Goal: Transaction & Acquisition: Purchase product/service

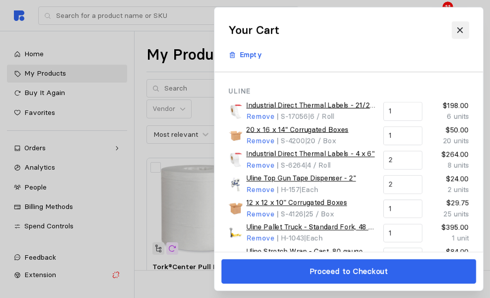
click at [464, 33] on icon at bounding box center [460, 30] width 9 height 9
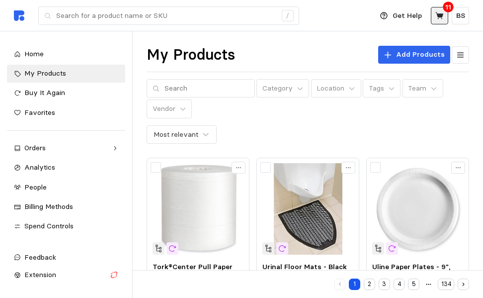
click at [440, 18] on icon at bounding box center [439, 15] width 9 height 9
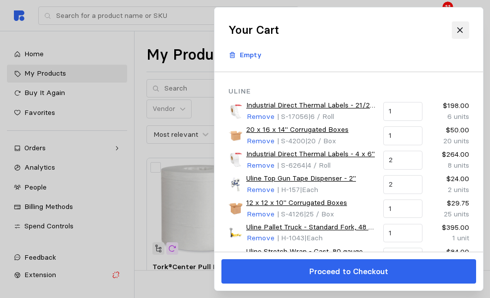
click at [462, 32] on icon at bounding box center [460, 30] width 9 height 9
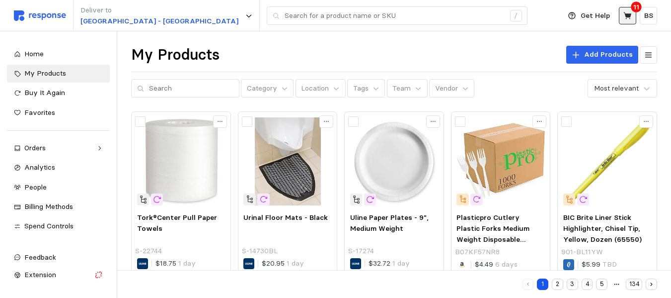
click at [490, 12] on icon at bounding box center [628, 15] width 9 height 9
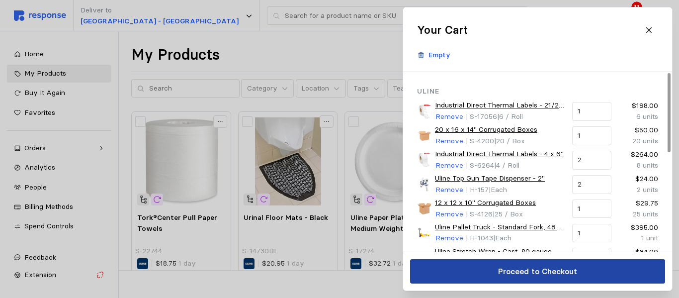
click at [490, 276] on p "Proceed to Checkout" at bounding box center [536, 271] width 79 height 12
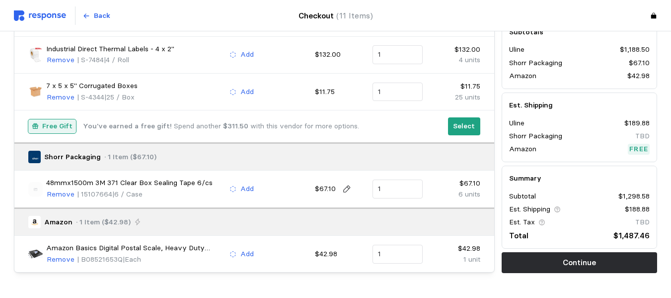
scroll to position [377, 0]
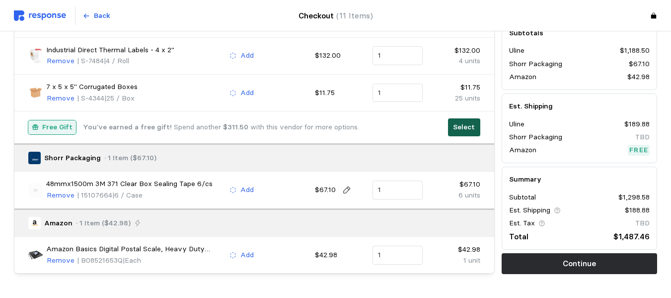
click at [472, 130] on p "Select" at bounding box center [464, 127] width 22 height 11
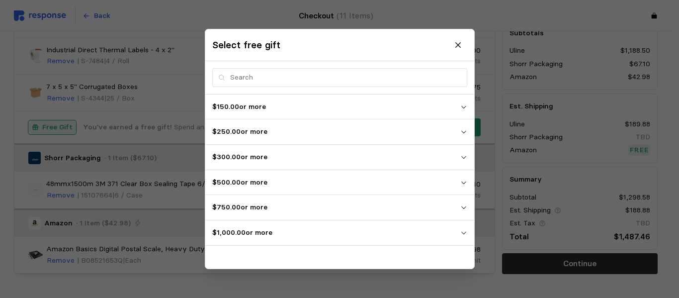
click at [468, 111] on button "$150.00 or more" at bounding box center [339, 106] width 269 height 25
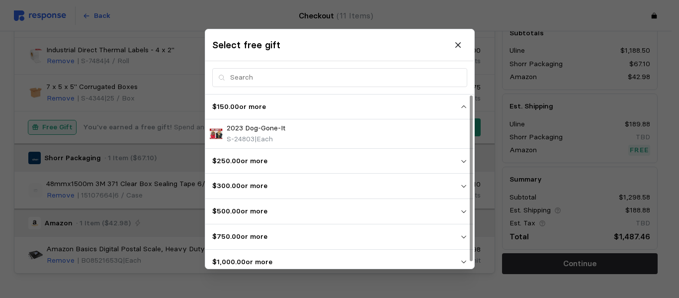
click at [468, 111] on button "$150.00 or more" at bounding box center [339, 106] width 269 height 25
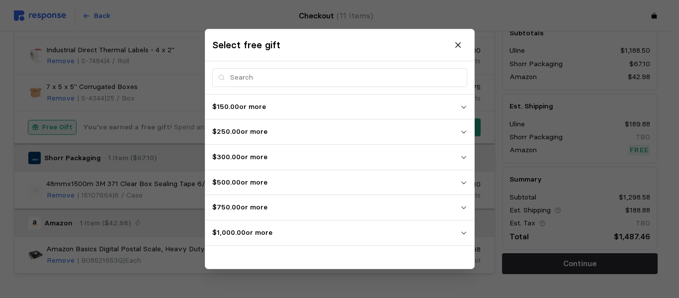
drag, startPoint x: 383, startPoint y: 43, endPoint x: 495, endPoint y: 85, distance: 119.3
click at [456, 157] on p "$300.00 or more" at bounding box center [336, 157] width 248 height 11
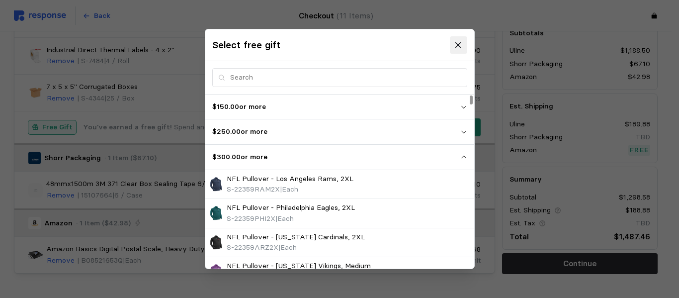
click at [458, 37] on button at bounding box center [457, 44] width 17 height 17
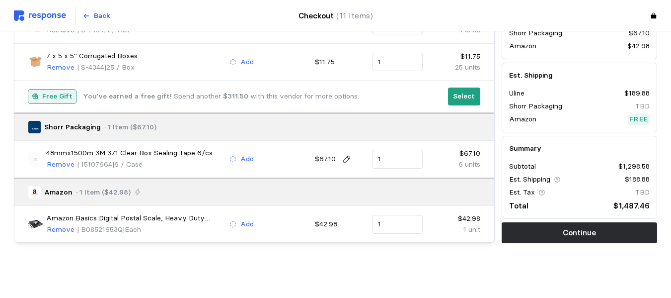
scroll to position [408, 0]
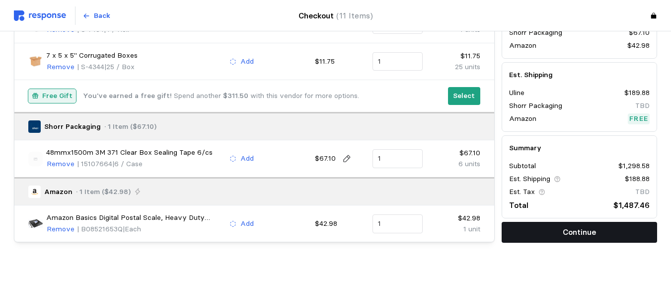
click at [490, 235] on button "Continue" at bounding box center [580, 231] width 156 height 21
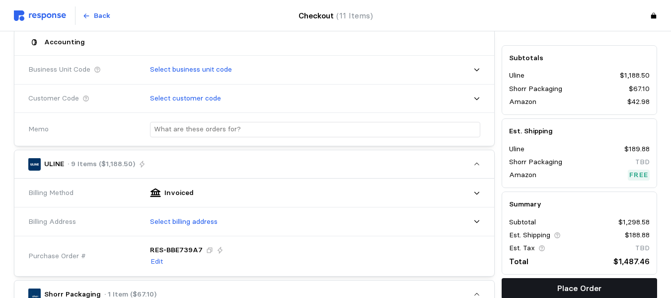
scroll to position [226, 0]
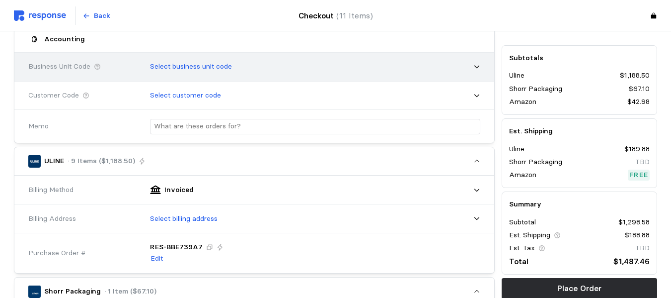
click at [479, 66] on icon at bounding box center [476, 67] width 5 height 3
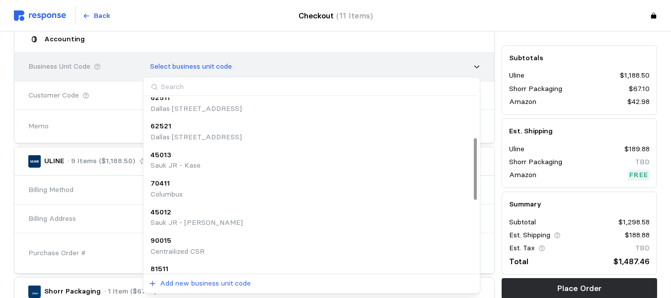
scroll to position [0, 0]
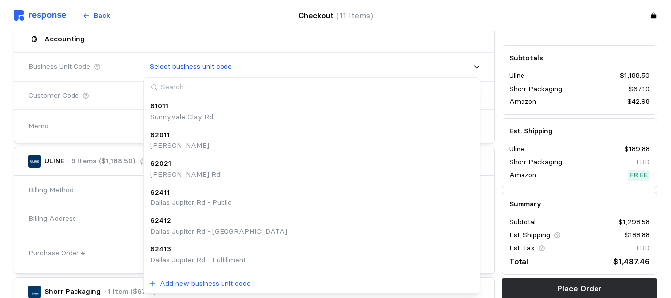
click at [312, 43] on div "Accounting" at bounding box center [254, 38] width 459 height 19
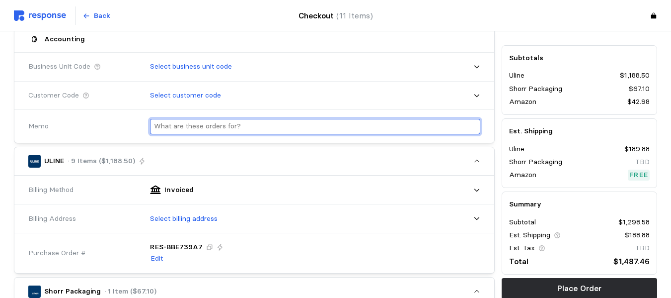
click at [219, 126] on input "text" at bounding box center [315, 126] width 322 height 14
paste input "Kase Customer - Vyper Engineering LLC - Facility: 1901"
type input "Kase Customer - Vyper Engineering LLC - Facility: 1901"
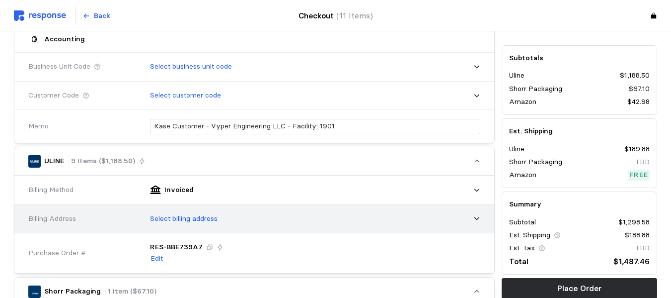
click at [202, 219] on p "Select billing address" at bounding box center [184, 218] width 68 height 11
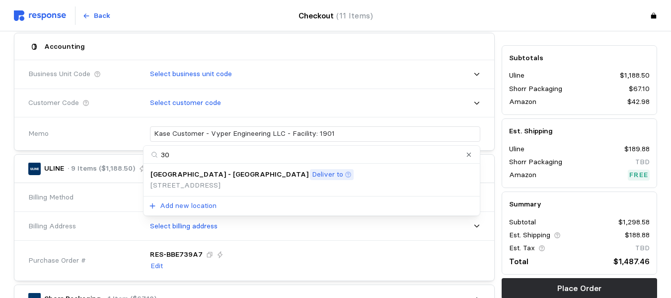
type input "3"
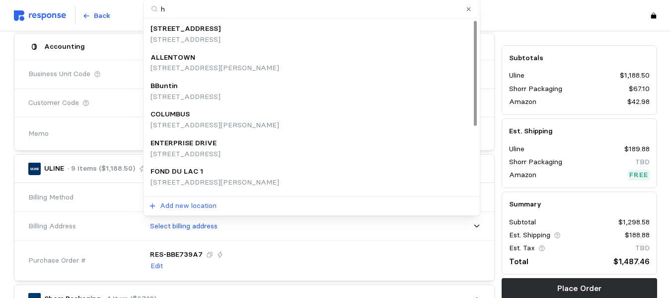
type input "hq"
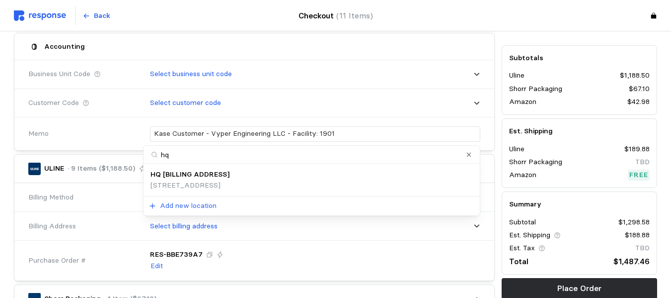
click at [202, 179] on p "HQ [BILLING ADDRESS]" at bounding box center [190, 174] width 79 height 11
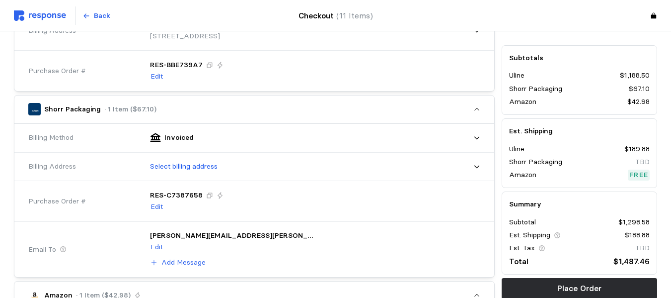
scroll to position [422, 0]
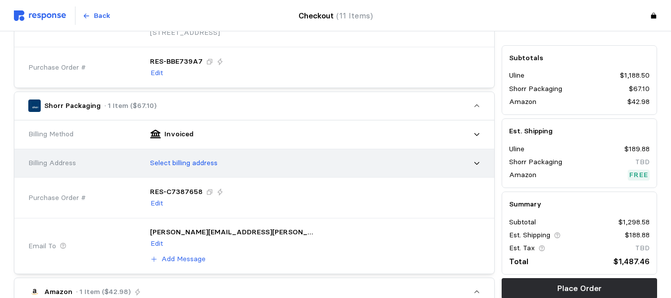
click at [197, 161] on p "Select billing address" at bounding box center [184, 162] width 68 height 11
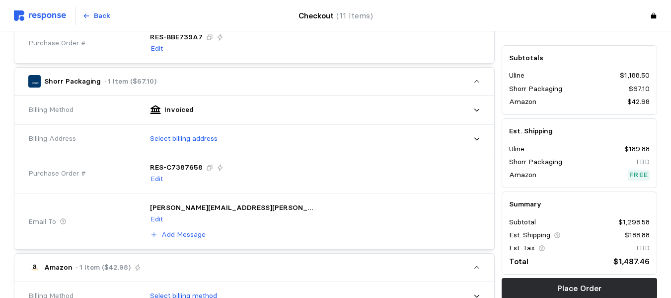
scroll to position [436, 0]
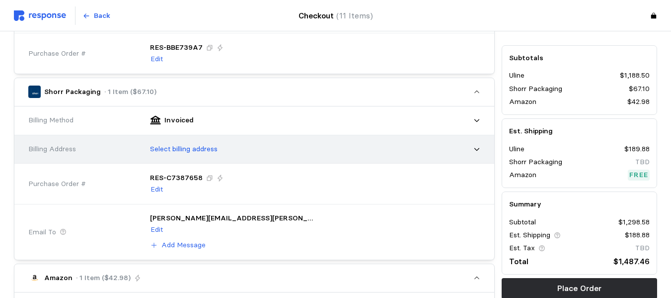
click at [482, 149] on div "Select billing address" at bounding box center [312, 149] width 344 height 32
click at [471, 148] on div "Select billing address" at bounding box center [311, 149] width 337 height 25
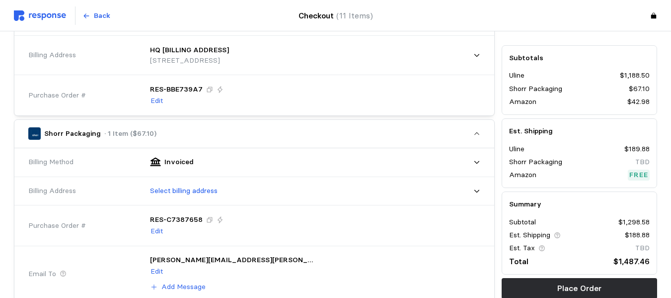
scroll to position [395, 0]
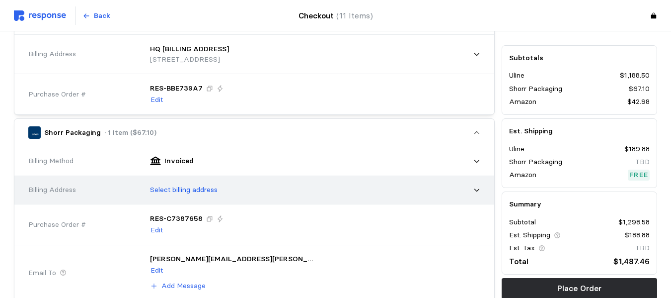
click at [178, 190] on p "Select billing address" at bounding box center [184, 189] width 68 height 11
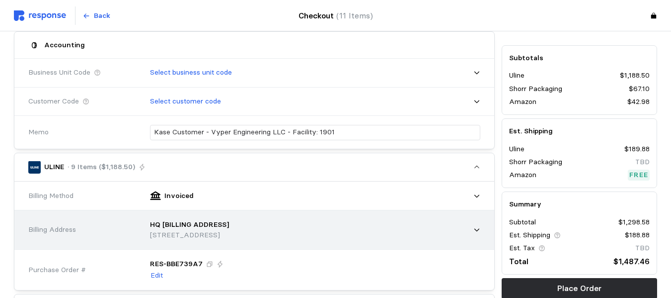
click at [174, 225] on p "HQ [BILLING ADDRESS]" at bounding box center [189, 224] width 79 height 11
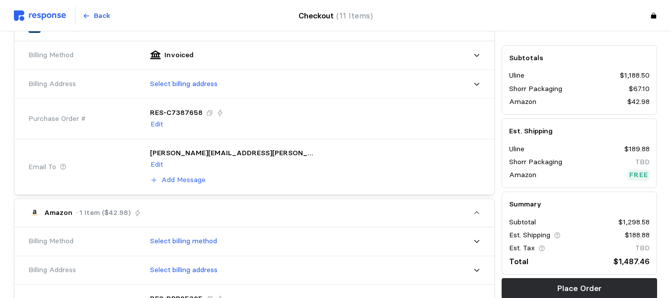
scroll to position [502, 0]
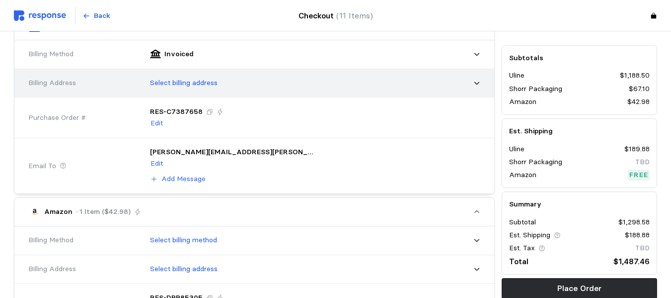
click at [481, 79] on div "Select billing address" at bounding box center [312, 83] width 344 height 32
click at [480, 84] on div "Select billing address" at bounding box center [312, 83] width 344 height 32
click at [476, 83] on icon at bounding box center [476, 82] width 7 height 7
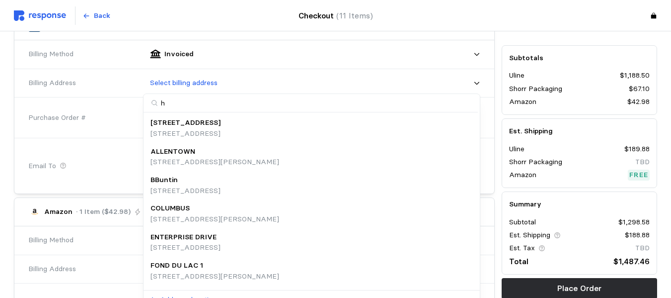
type input "hq"
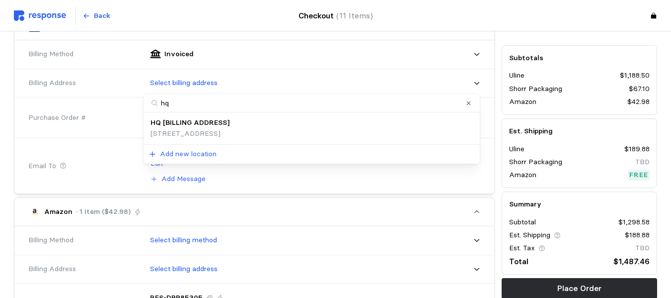
click at [223, 131] on p "[STREET_ADDRESS]" at bounding box center [190, 133] width 79 height 11
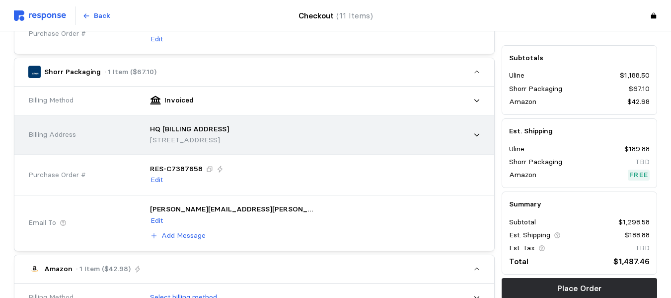
scroll to position [452, 0]
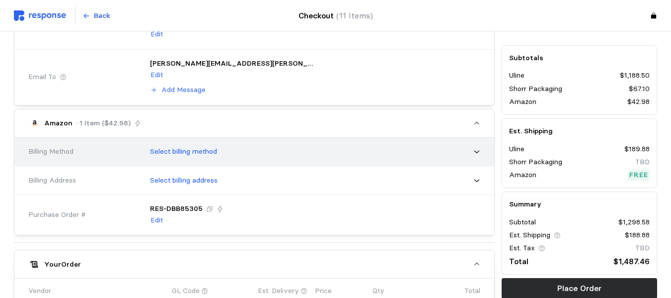
click at [208, 146] on div "Select billing method" at bounding box center [311, 151] width 337 height 25
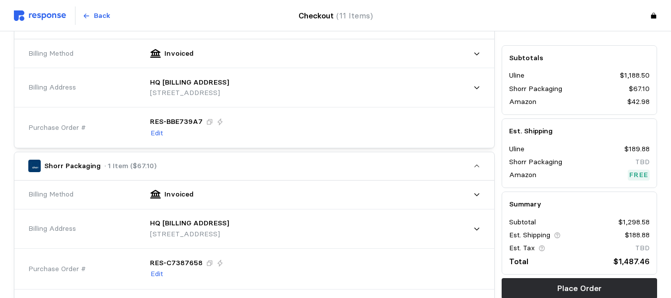
scroll to position [338, 0]
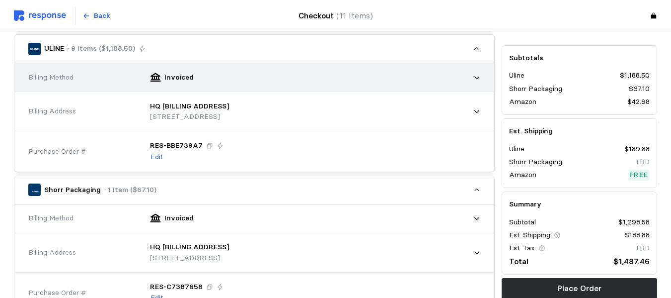
click at [476, 75] on icon at bounding box center [476, 77] width 7 height 7
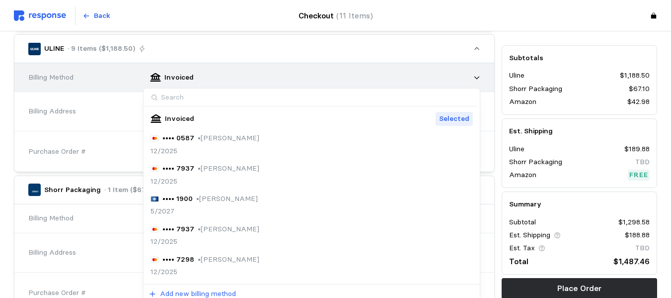
click at [475, 75] on icon at bounding box center [476, 77] width 7 height 7
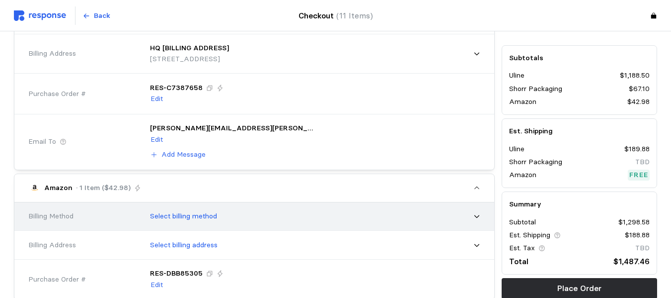
scroll to position [586, 0]
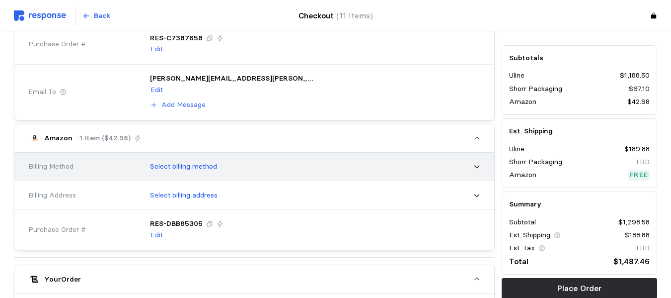
click at [473, 158] on div "Select billing method" at bounding box center [311, 166] width 337 height 25
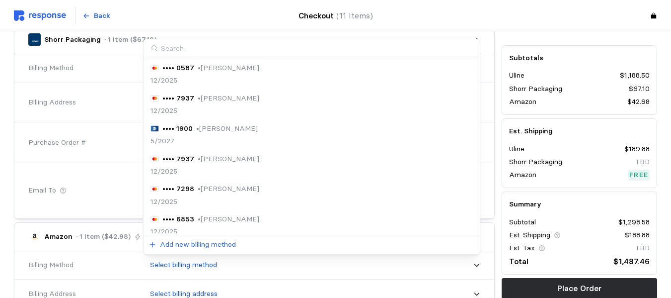
scroll to position [487, 0]
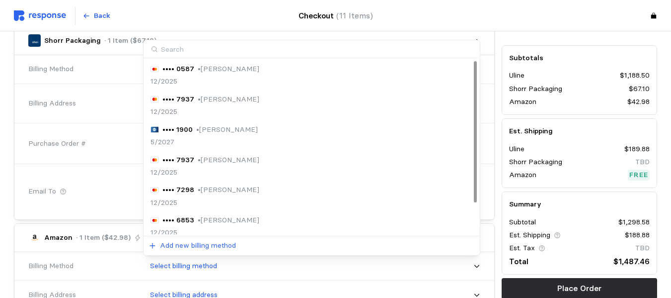
click at [186, 45] on input at bounding box center [311, 49] width 334 height 18
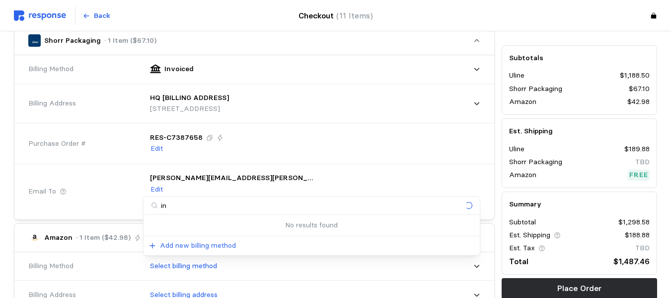
type input "i"
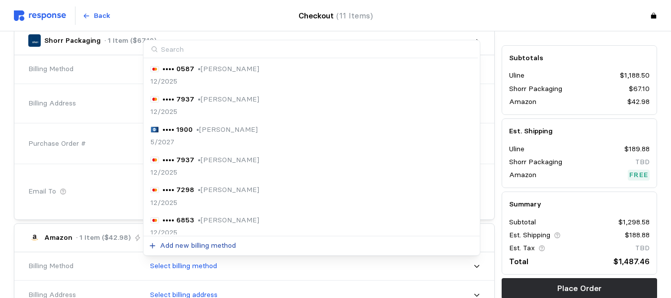
click at [173, 245] on p "Add new billing method" at bounding box center [198, 245] width 76 height 11
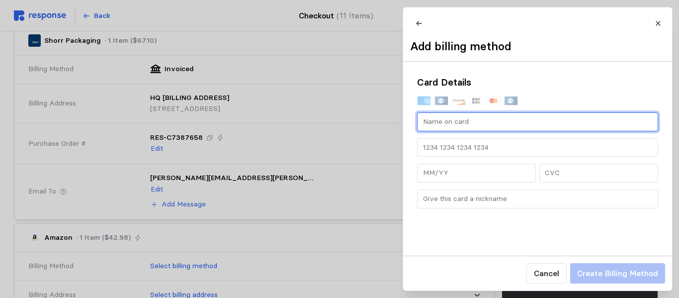
drag, startPoint x: 431, startPoint y: 130, endPoint x: 437, endPoint y: 130, distance: 6.0
click at [432, 130] on input "text" at bounding box center [537, 122] width 230 height 18
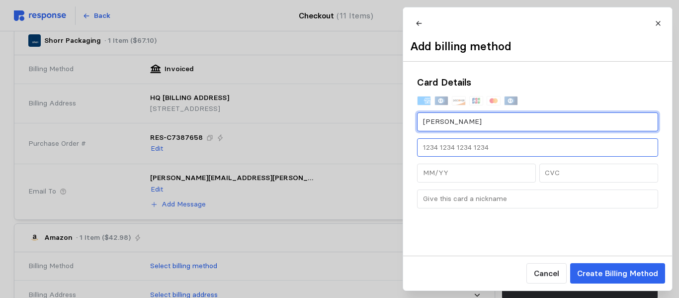
type input "[PERSON_NAME]"
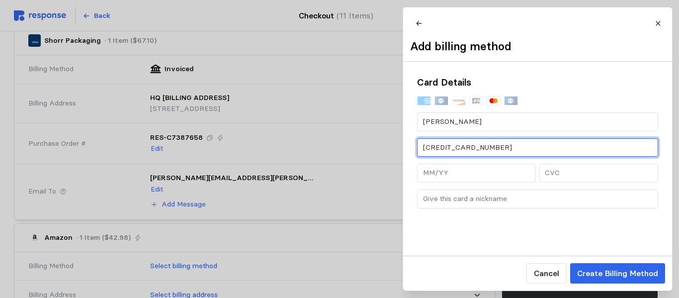
type input "[CREDIT_CARD_NUMBER]"
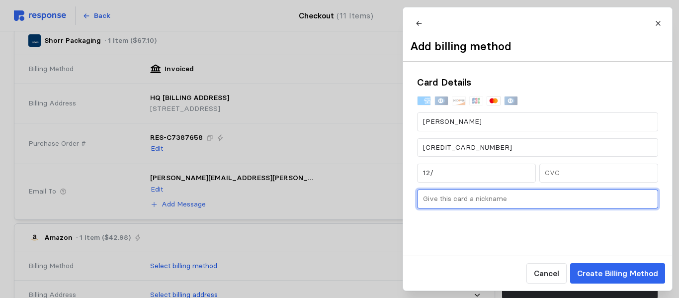
click at [463, 198] on input "text" at bounding box center [537, 199] width 230 height 18
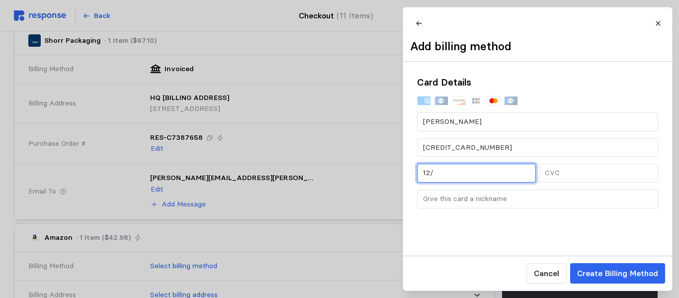
click at [462, 182] on input "12/" at bounding box center [475, 173] width 107 height 18
click at [465, 182] on input "12/20" at bounding box center [475, 173] width 107 height 18
type input "12/25"
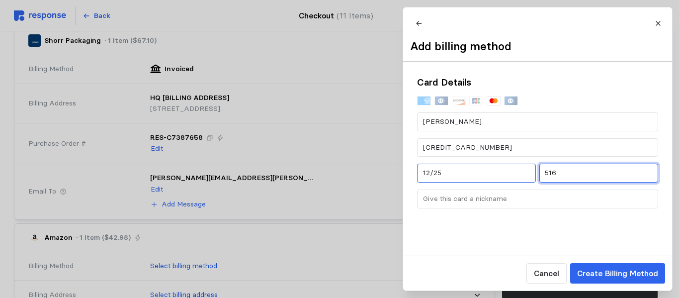
type input "516"
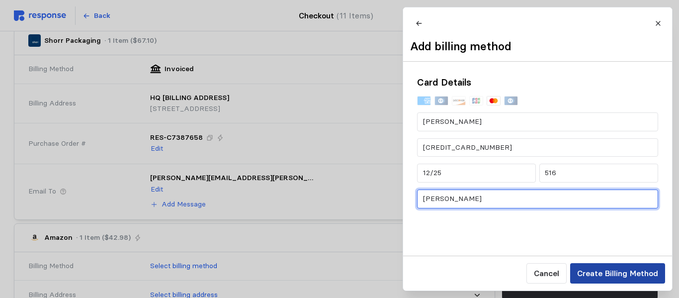
type input "[PERSON_NAME]"
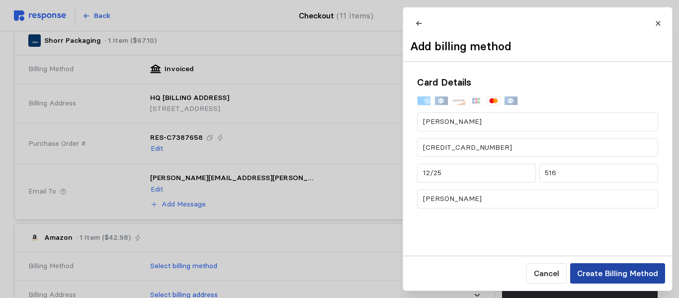
click at [490, 271] on p "Create Billing Method" at bounding box center [616, 273] width 81 height 12
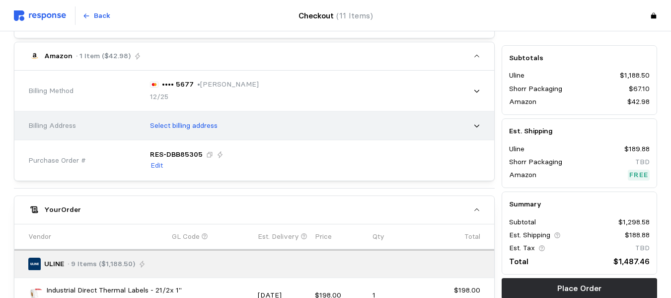
scroll to position [686, 0]
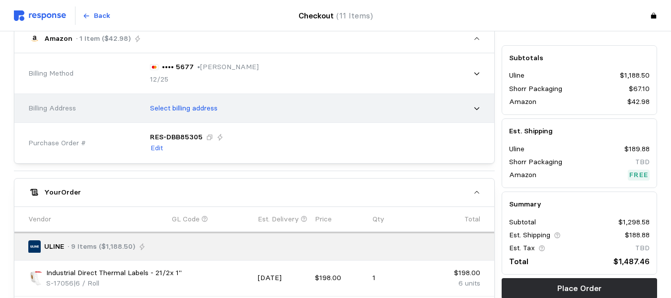
click at [222, 106] on div "Select billing address" at bounding box center [311, 108] width 337 height 25
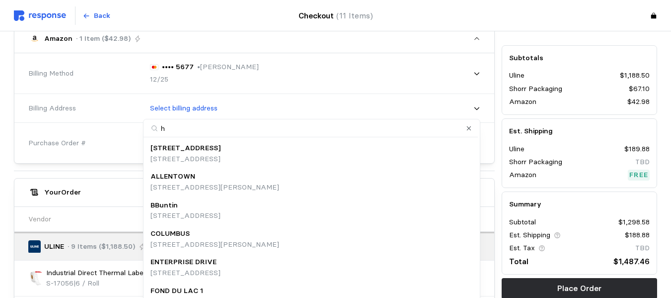
type input "hq"
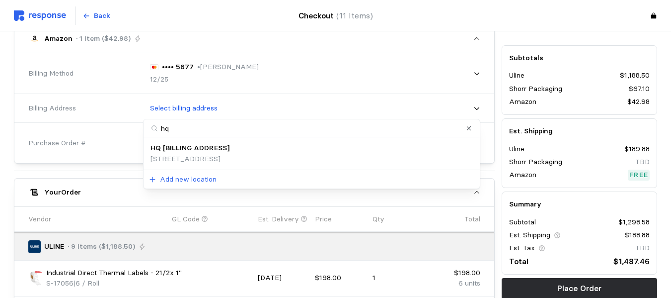
click at [211, 157] on p "[STREET_ADDRESS]" at bounding box center [190, 159] width 79 height 11
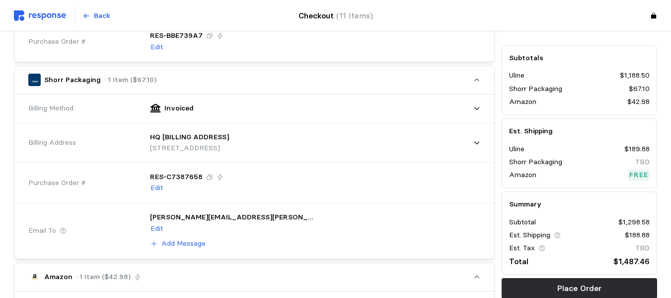
scroll to position [547, 0]
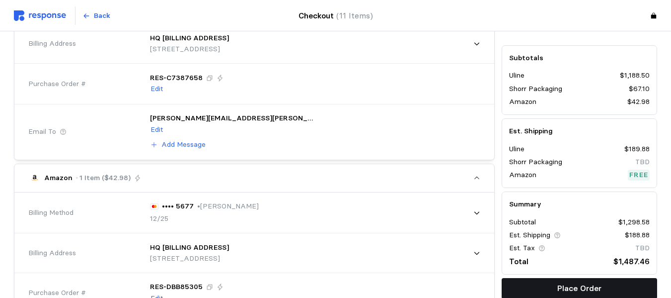
click at [490, 287] on p "Place Order" at bounding box center [579, 288] width 44 height 12
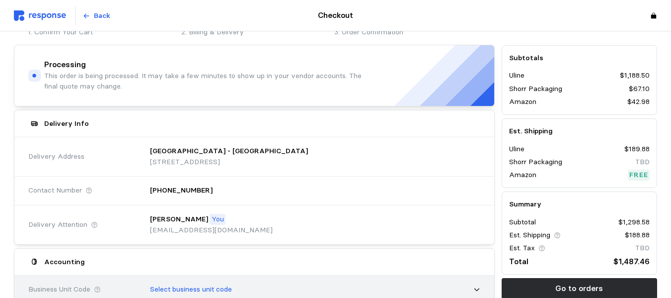
scroll to position [0, 0]
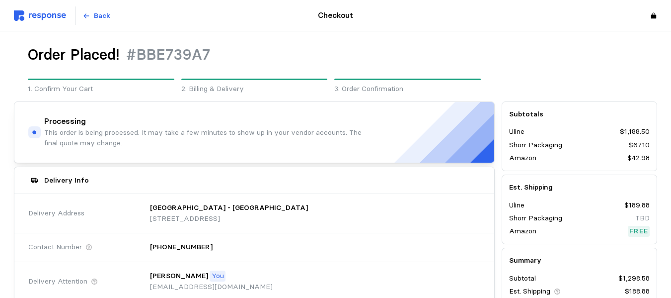
click at [41, 12] on img at bounding box center [40, 15] width 52 height 10
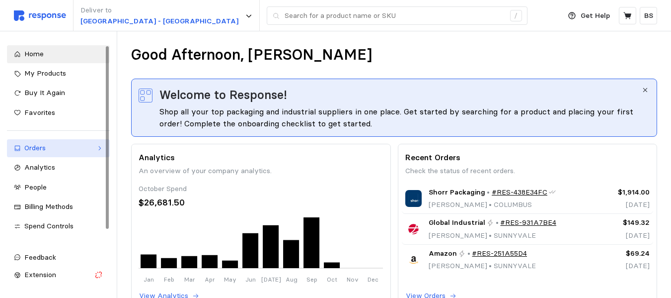
click at [61, 147] on div "Orders" at bounding box center [58, 148] width 68 height 11
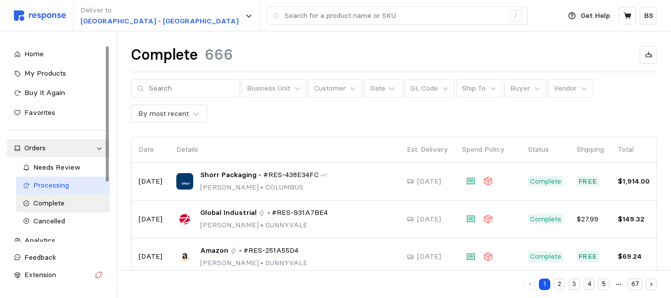
click at [55, 186] on span "Processing" at bounding box center [51, 184] width 36 height 9
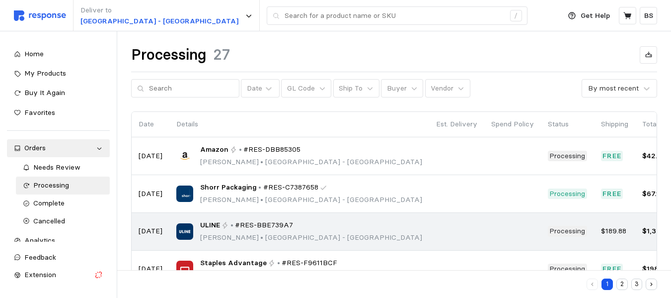
click at [278, 230] on span "#RES-BBE739A7" at bounding box center [264, 225] width 58 height 11
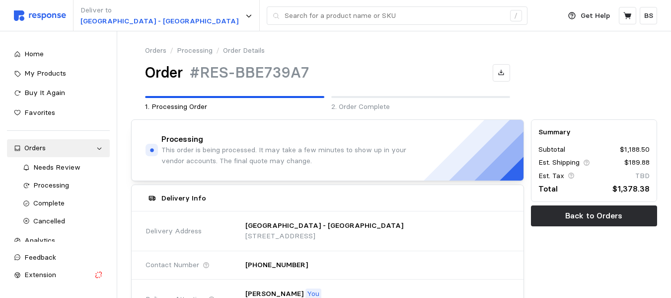
click at [196, 51] on link "Processing" at bounding box center [195, 50] width 36 height 11
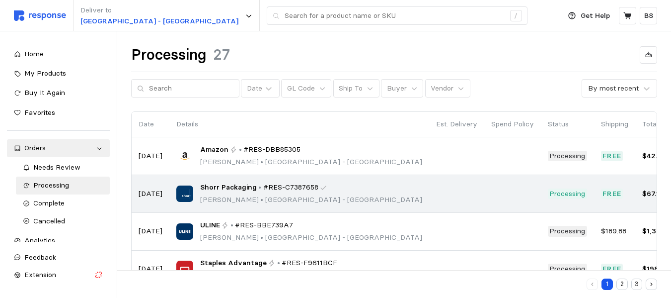
click at [263, 188] on span "#RES-C7387658" at bounding box center [290, 187] width 55 height 11
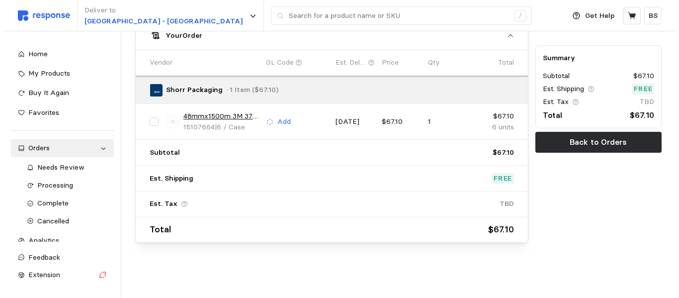
scroll to position [557, 0]
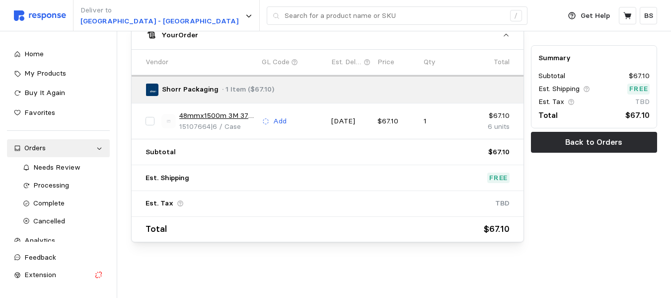
click at [214, 114] on link "48mmx1500m 3M 371 Clear Box Sealing Tape 6/cs" at bounding box center [217, 115] width 76 height 11
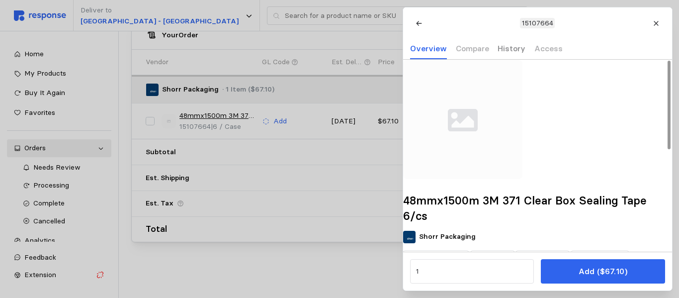
click at [490, 49] on p "History" at bounding box center [511, 48] width 28 height 12
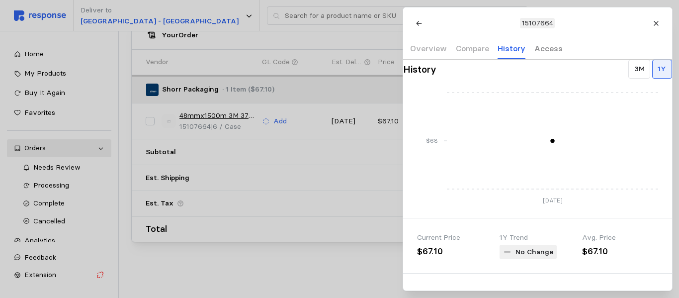
click at [490, 50] on p "Access" at bounding box center [548, 48] width 28 height 12
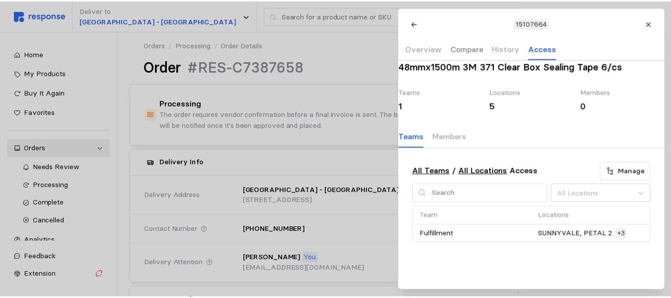
scroll to position [0, 0]
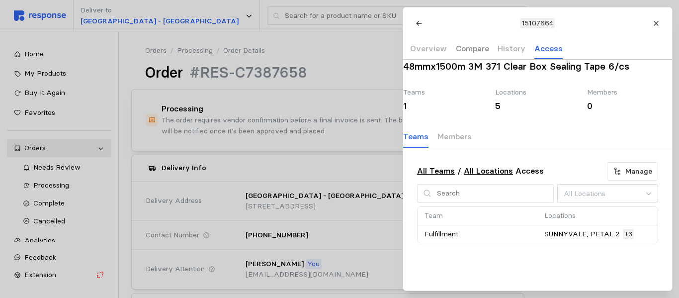
click at [481, 50] on p "Compare" at bounding box center [471, 48] width 33 height 12
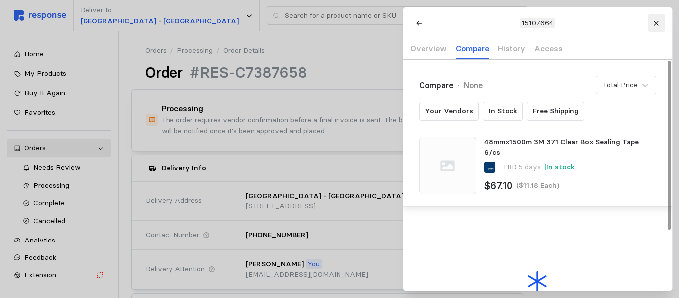
click at [490, 22] on icon at bounding box center [655, 23] width 7 height 7
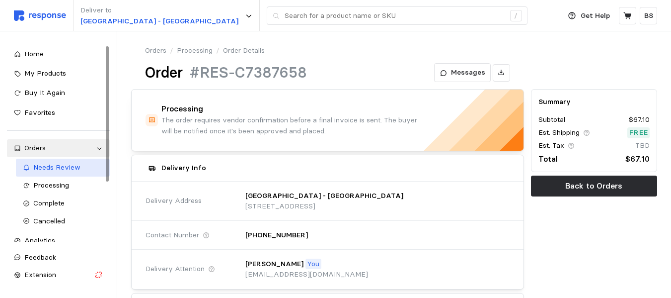
click at [65, 166] on span "Needs Review" at bounding box center [56, 166] width 47 height 9
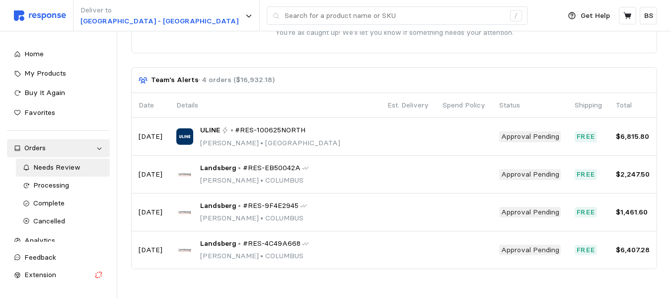
scroll to position [137, 0]
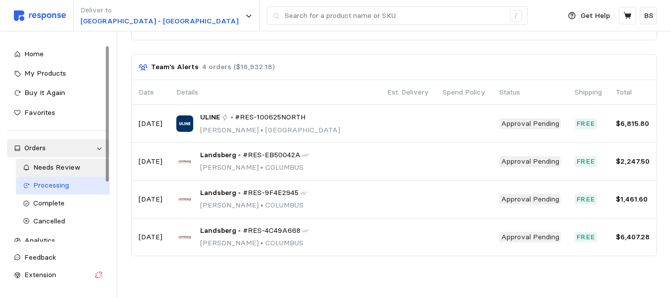
click at [54, 179] on link "Processing" at bounding box center [63, 185] width 94 height 18
